Goal: Use online tool/utility: Utilize a website feature to perform a specific function

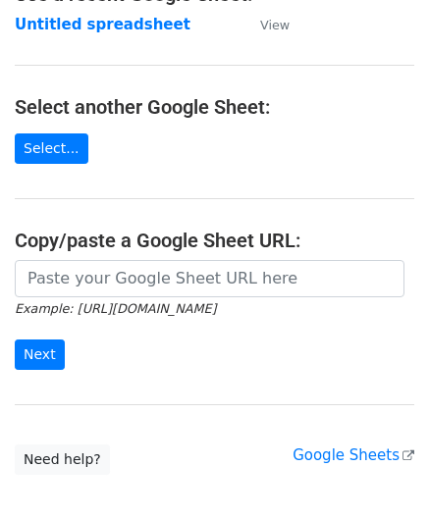
scroll to position [196, 0]
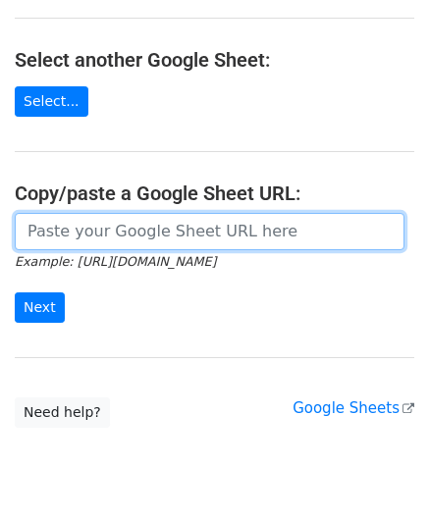
click at [81, 233] on input "url" at bounding box center [210, 231] width 390 height 37
paste input "[URL][DOMAIN_NAME]"
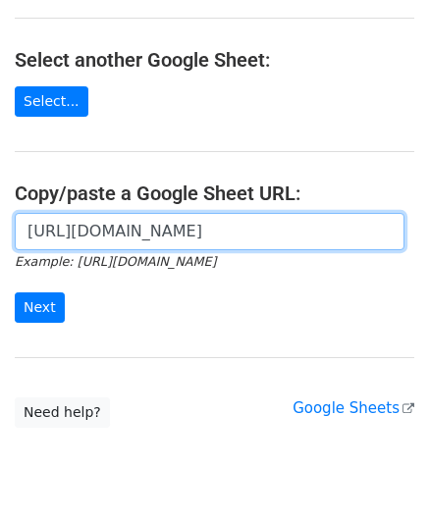
scroll to position [0, 426]
type input "[URL][DOMAIN_NAME]"
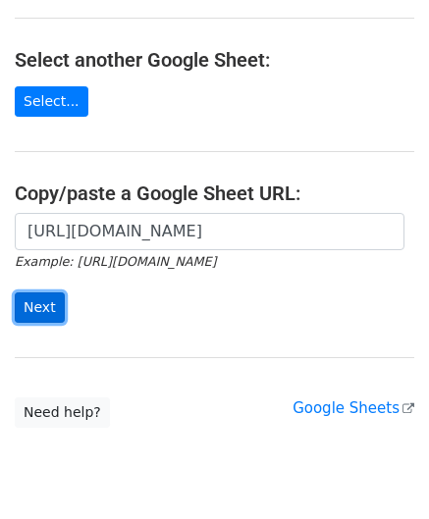
click at [40, 299] on input "Next" at bounding box center [40, 308] width 50 height 30
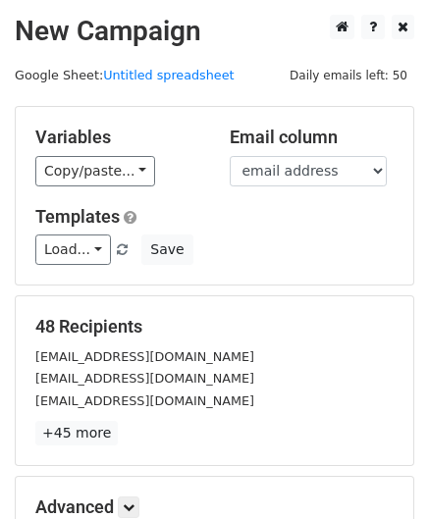
scroll to position [240, 0]
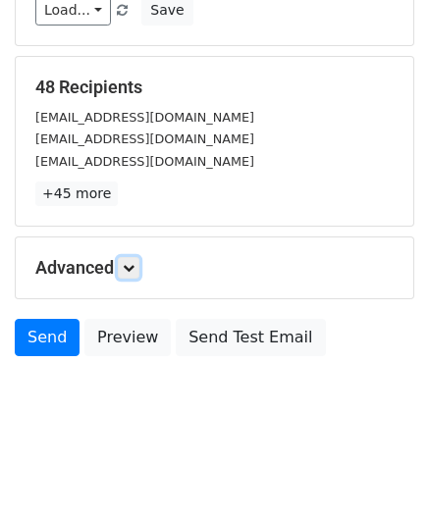
drag, startPoint x: 136, startPoint y: 260, endPoint x: 146, endPoint y: 258, distance: 11.0
click at [135, 262] on icon at bounding box center [129, 268] width 12 height 12
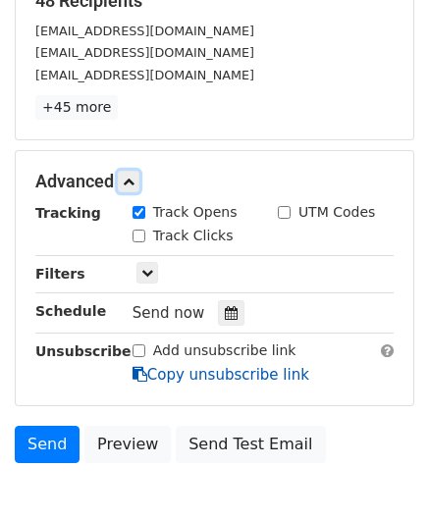
scroll to position [428, 0]
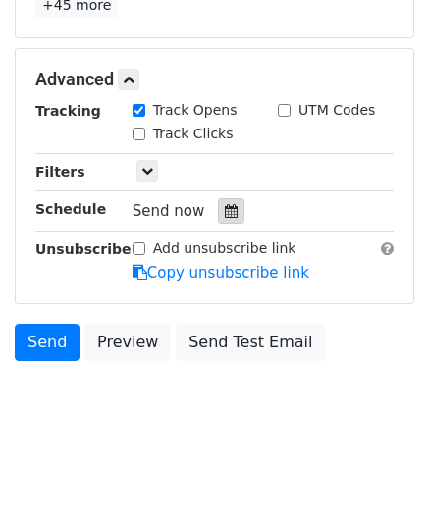
click at [225, 212] on icon at bounding box center [231, 211] width 13 height 14
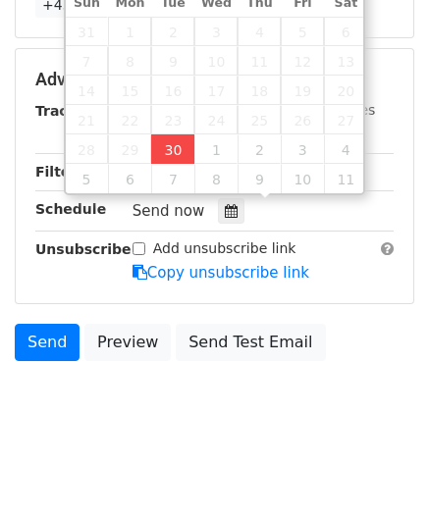
type input "2025-09-30 13:53"
type input "01"
type input "53"
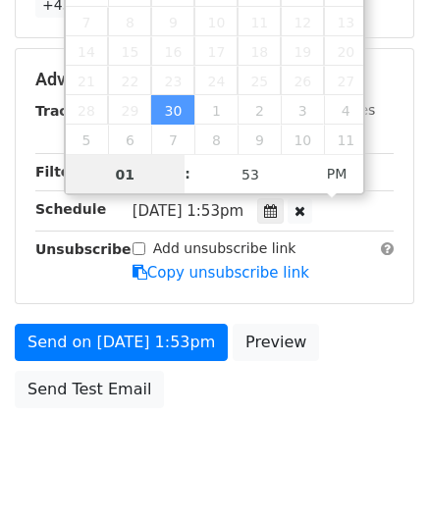
paste input "4"
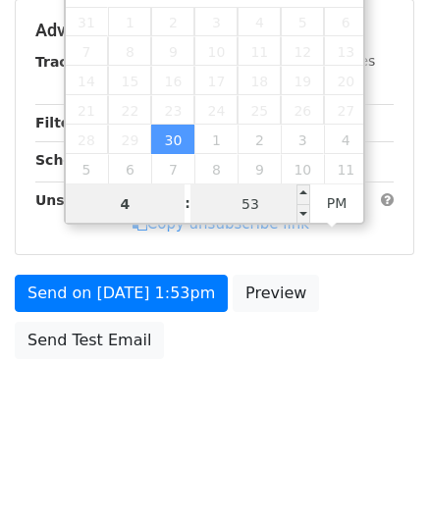
type input "4"
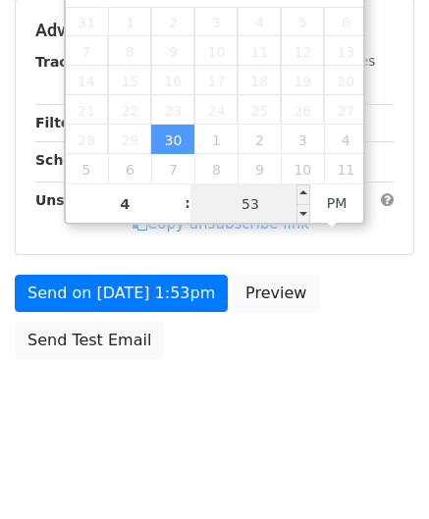
type input "2025-09-30 16:53"
type input "04"
click at [261, 200] on input "53" at bounding box center [250, 204] width 120 height 39
type input "00"
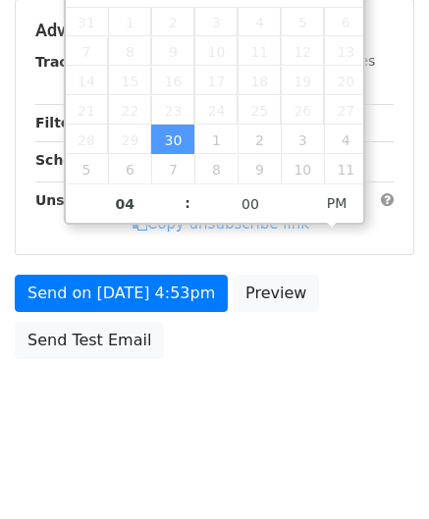
type input "2025-09-30 16:00"
click at [362, 347] on div "Send on Sep 30 at 4:53pm Preview Send Test Email" at bounding box center [214, 322] width 429 height 94
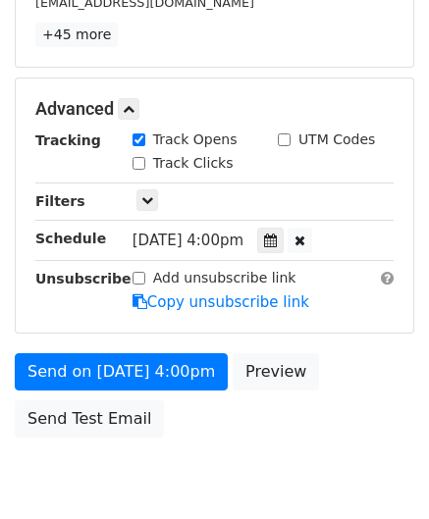
scroll to position [477, 0]
